Goal: Find specific page/section: Find specific page/section

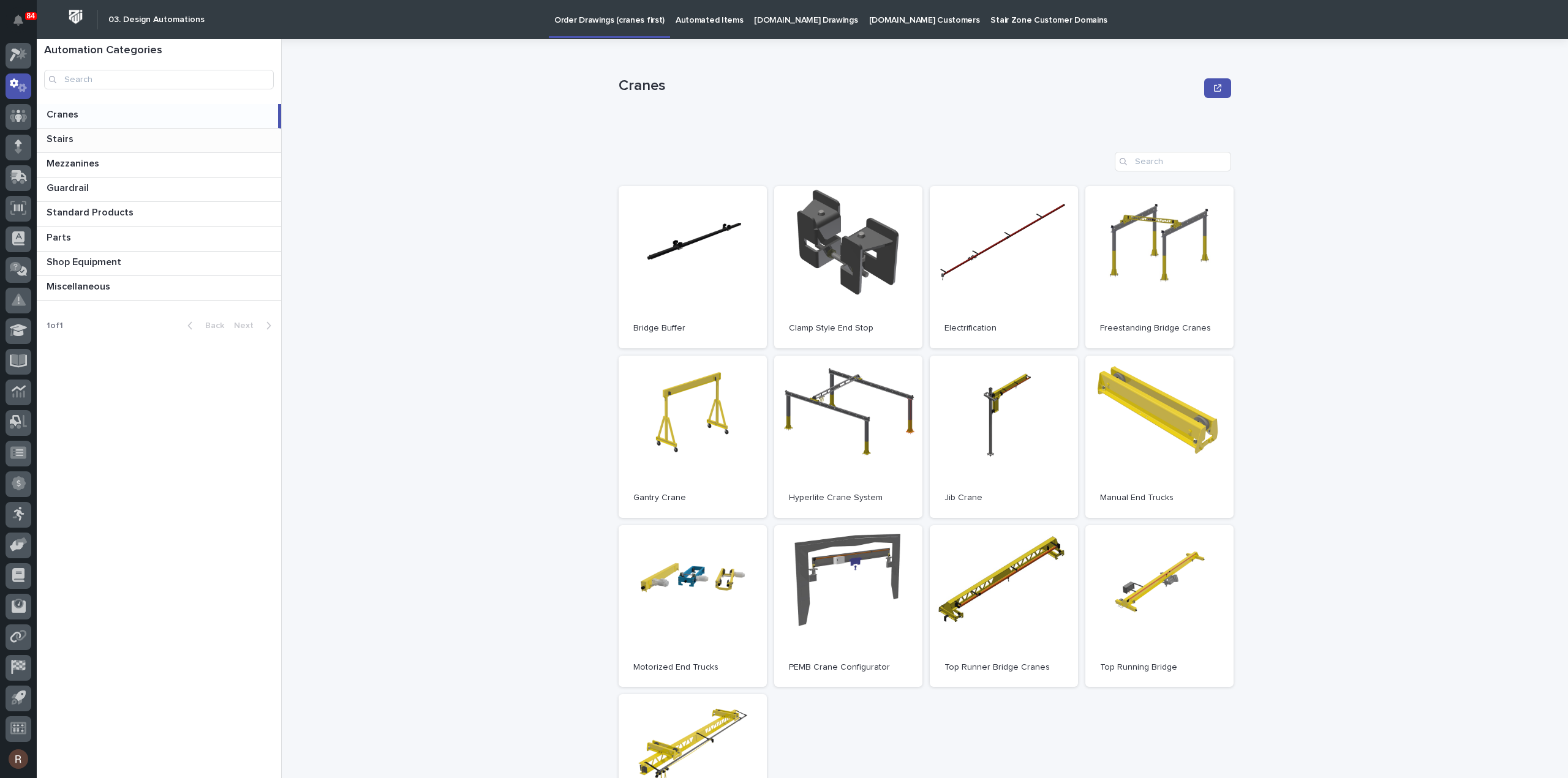
click at [56, 137] on p "Stairs" at bounding box center [61, 138] width 29 height 14
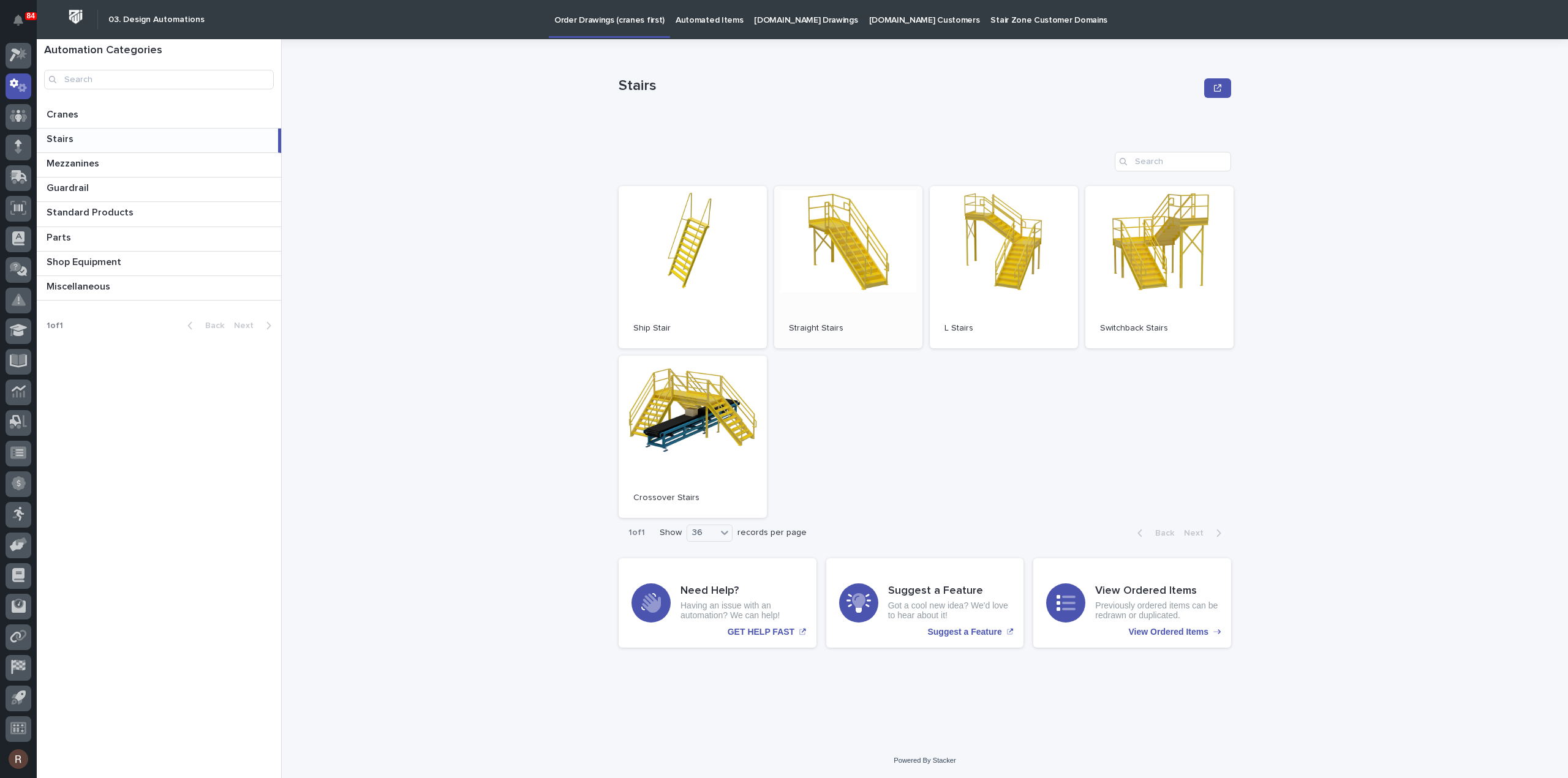
click at [846, 271] on span "Open" at bounding box center [848, 267] width 22 height 8
